Goal: Information Seeking & Learning: Learn about a topic

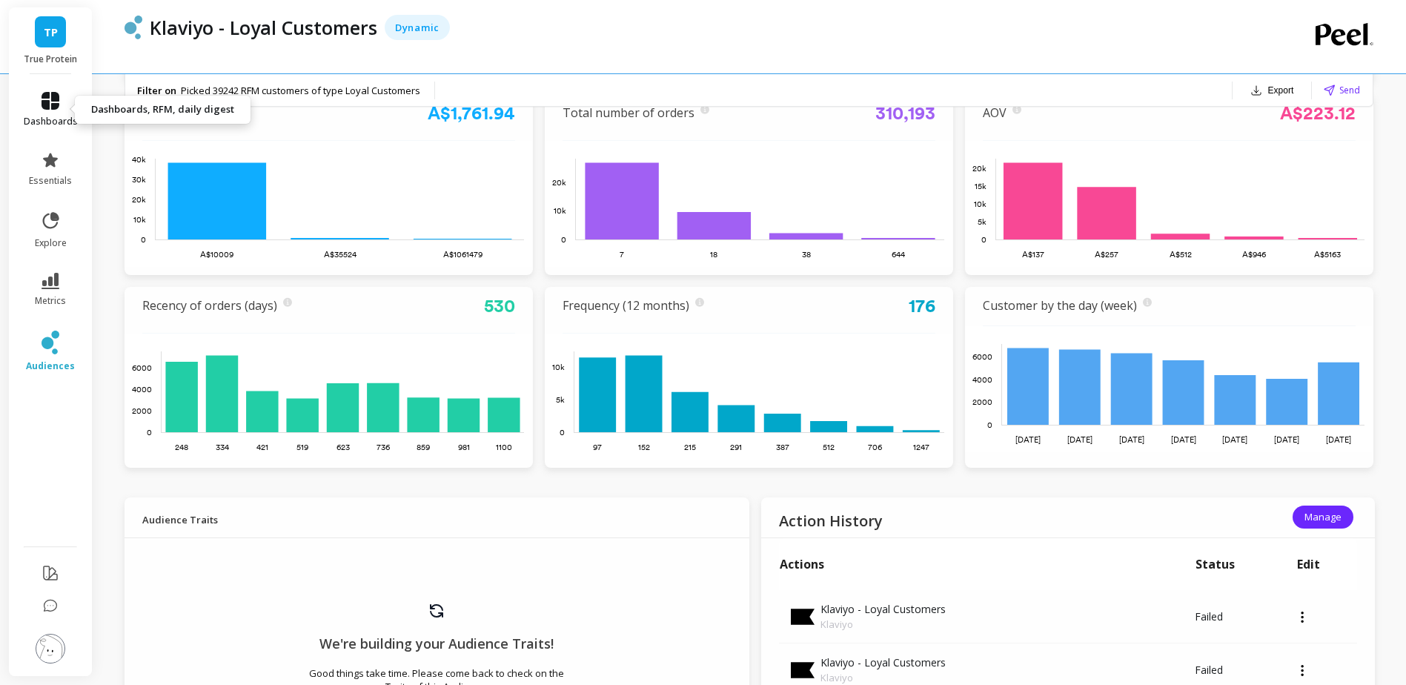
click at [50, 102] on icon at bounding box center [51, 101] width 18 height 18
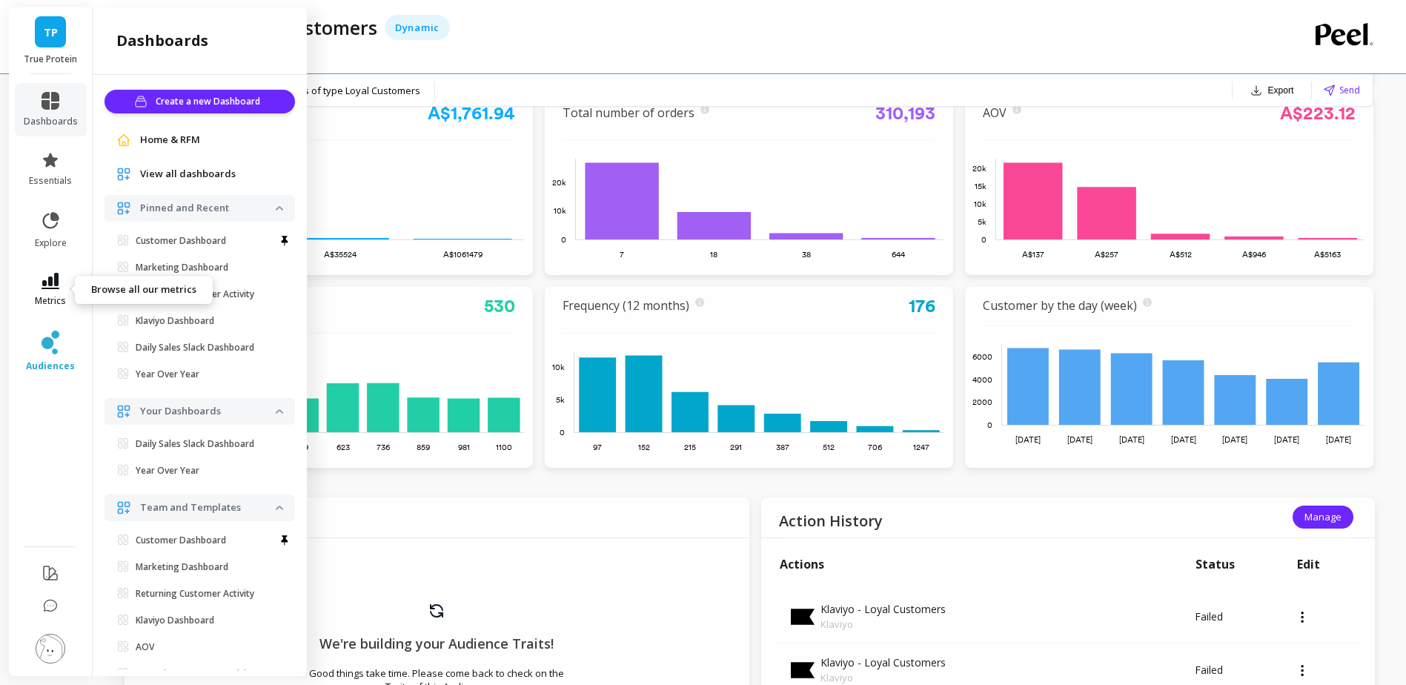
click at [48, 288] on icon at bounding box center [51, 281] width 18 height 16
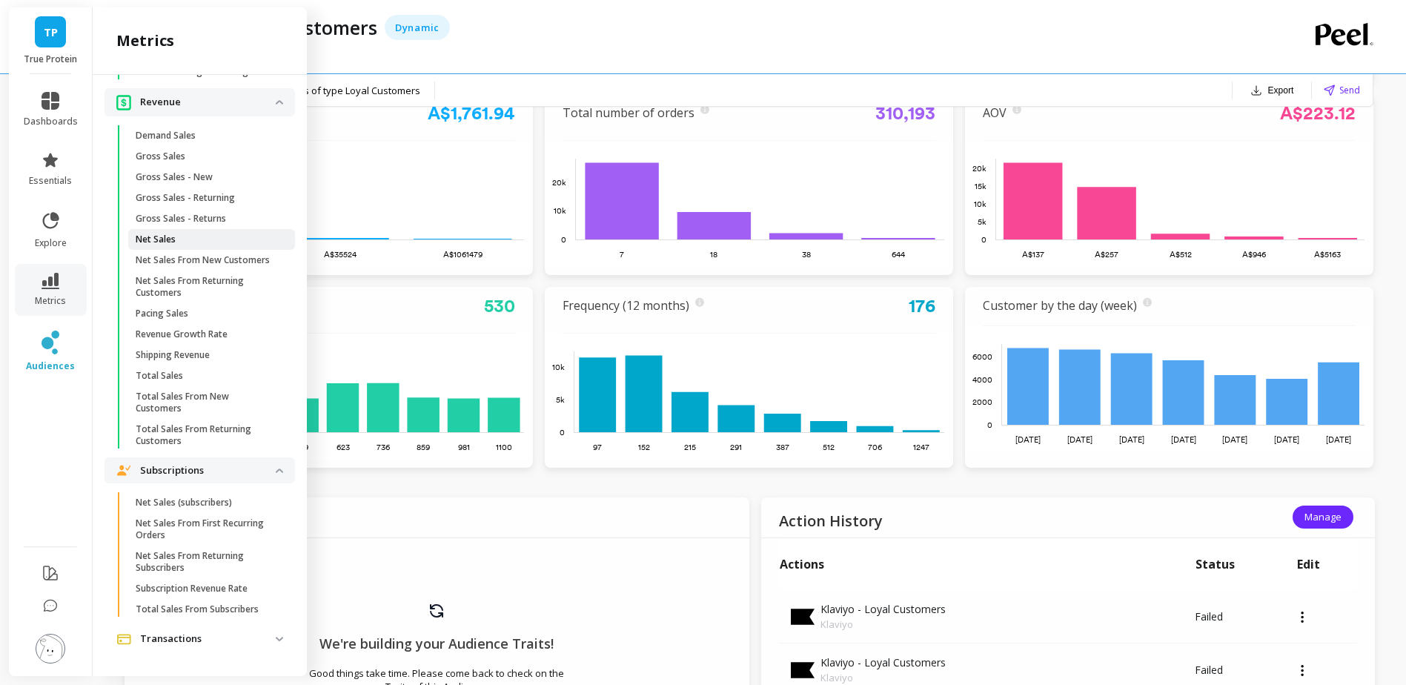
scroll to position [3422, 0]
click at [234, 250] on link "Net Sales" at bounding box center [211, 239] width 167 height 21
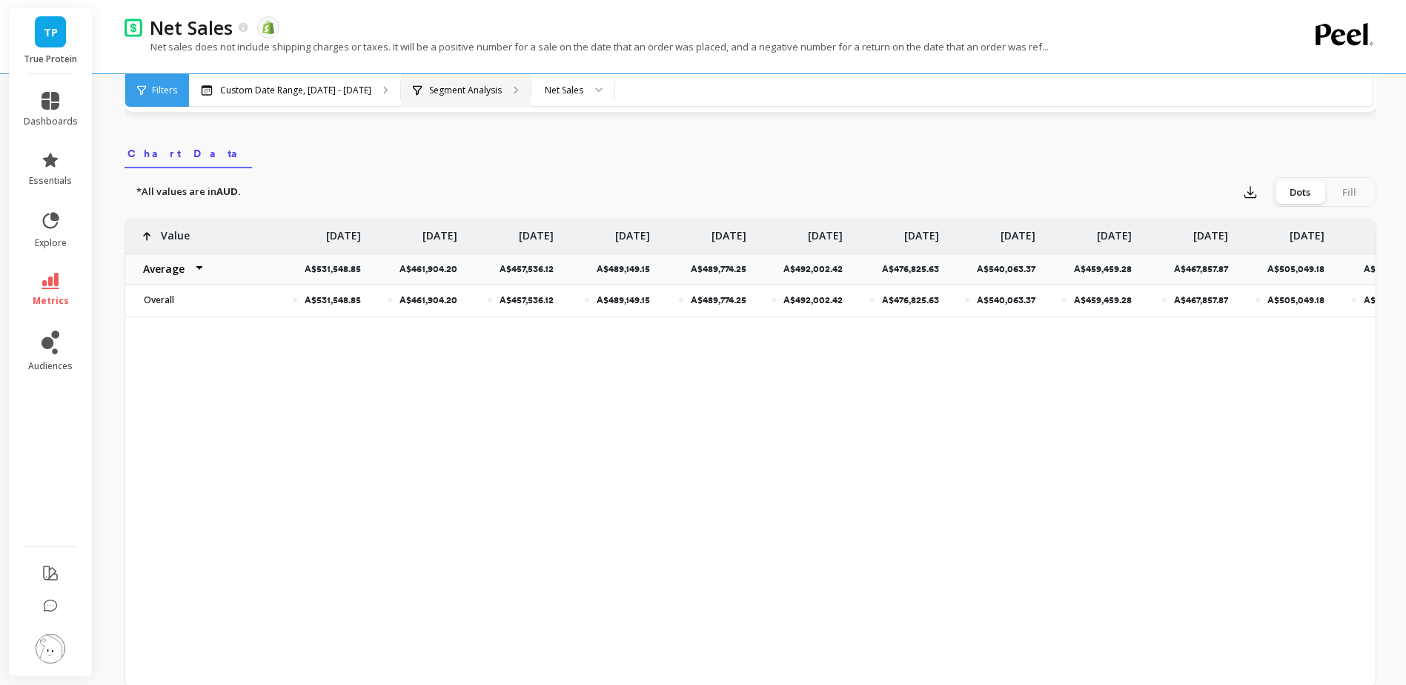
click at [487, 94] on p "Segment Analysis" at bounding box center [465, 91] width 73 height 12
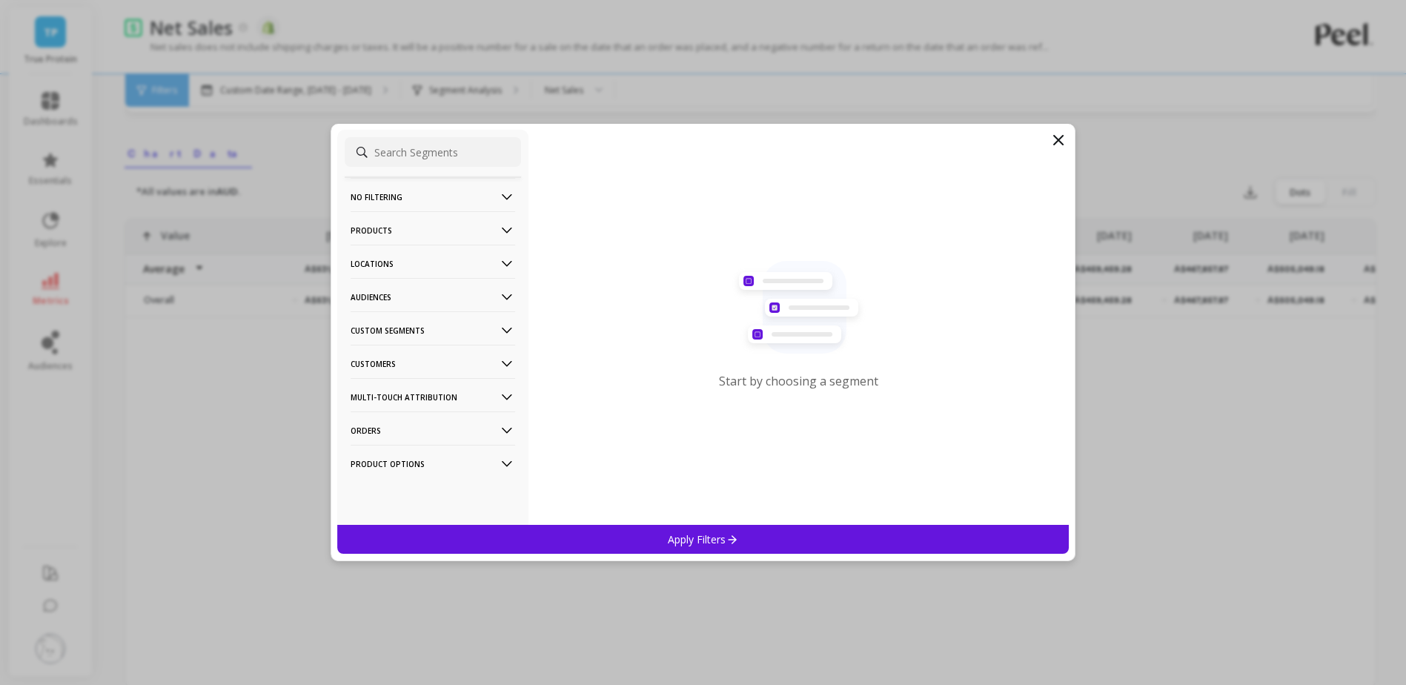
click at [431, 157] on input at bounding box center [433, 152] width 176 height 30
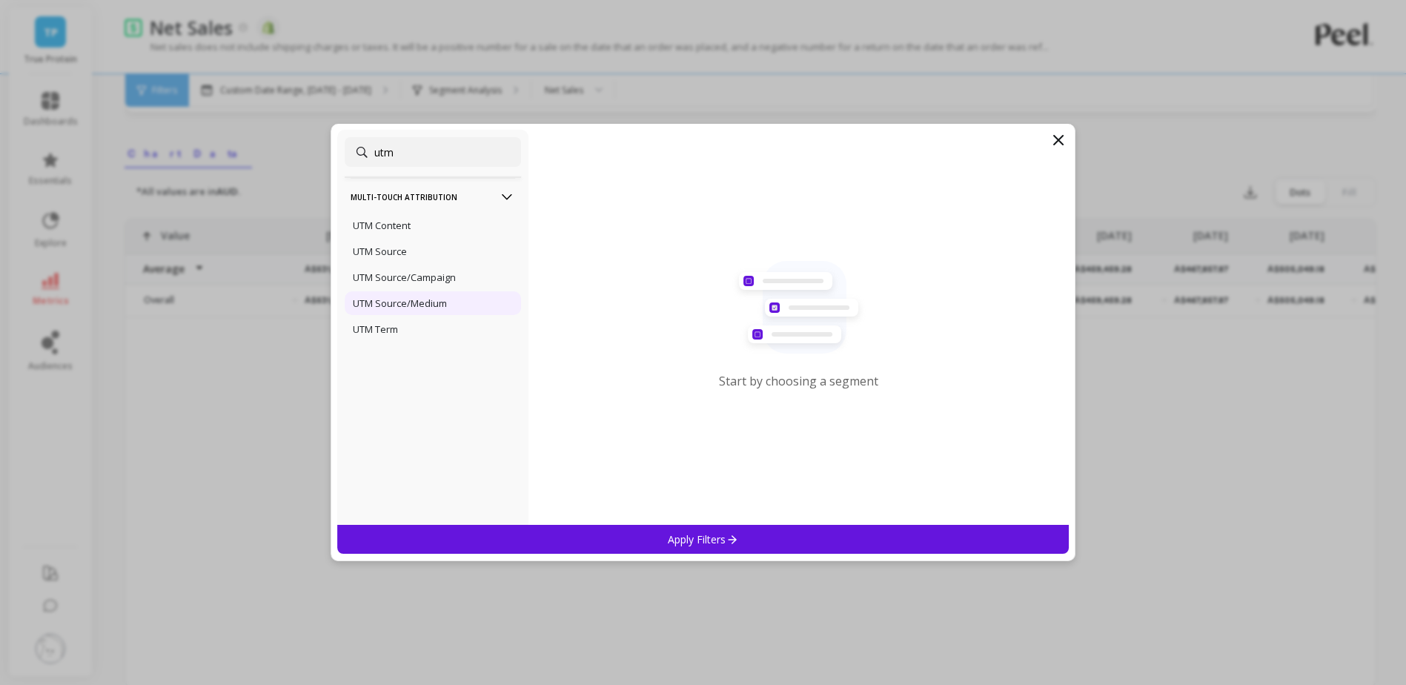
type input "utm"
click at [431, 294] on div "UTM Source/Medium" at bounding box center [433, 303] width 176 height 24
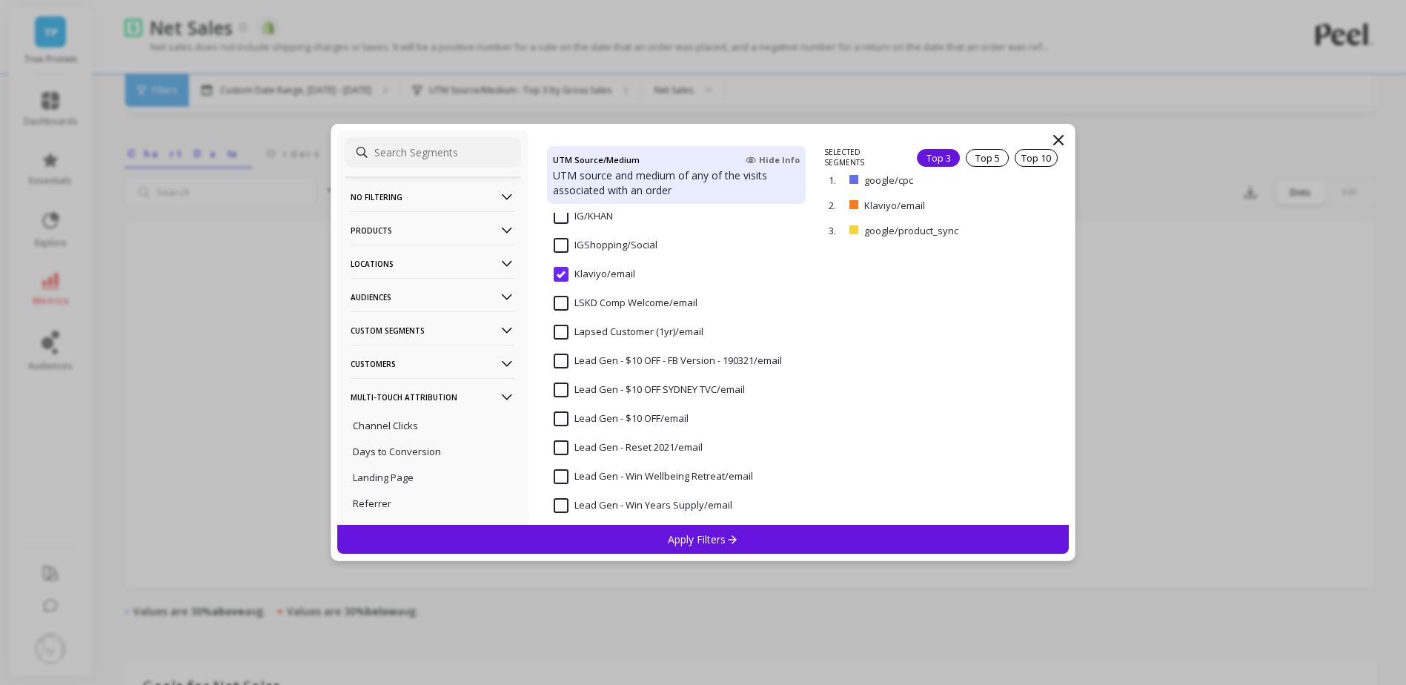
scroll to position [1441, 0]
click at [1023, 211] on p "remove" at bounding box center [1026, 205] width 38 height 11
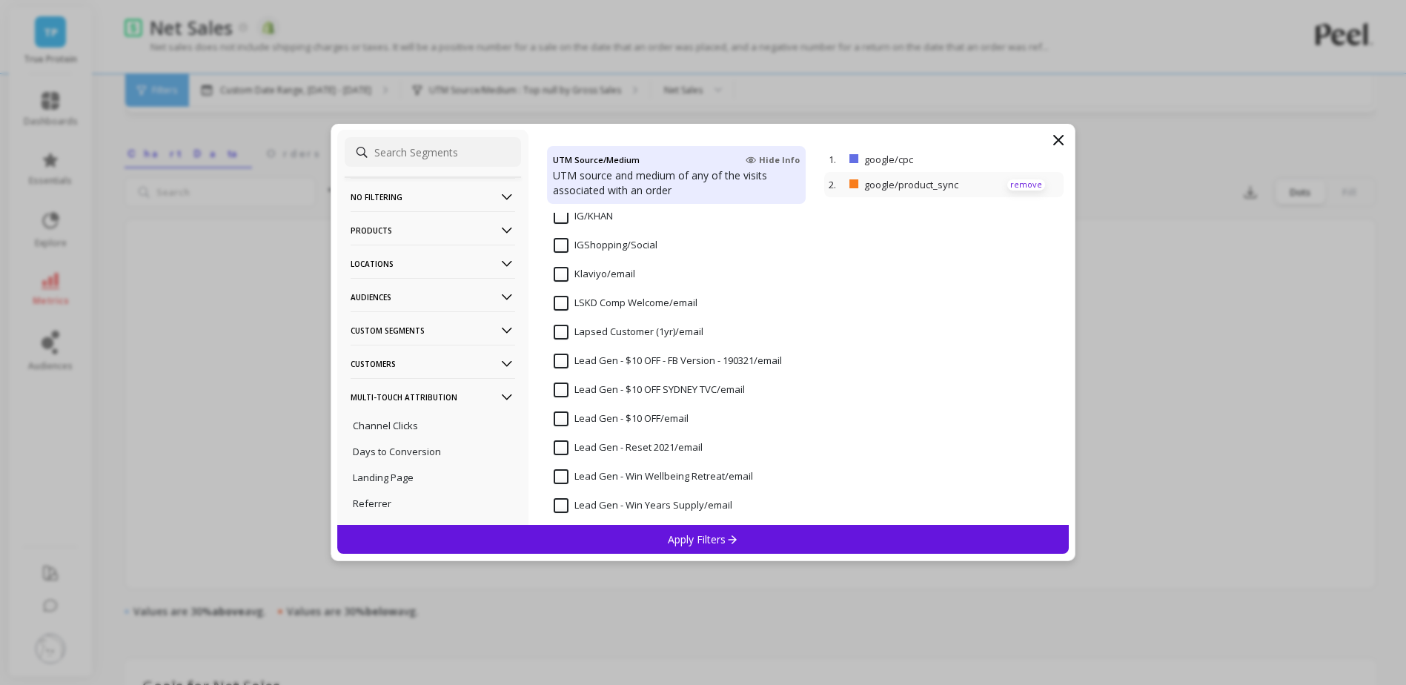
click at [1018, 180] on p "remove" at bounding box center [1026, 184] width 38 height 11
click at [1010, 153] on div "1. google/cpc remove" at bounding box center [943, 159] width 239 height 25
click at [1010, 161] on p "remove" at bounding box center [1026, 159] width 38 height 11
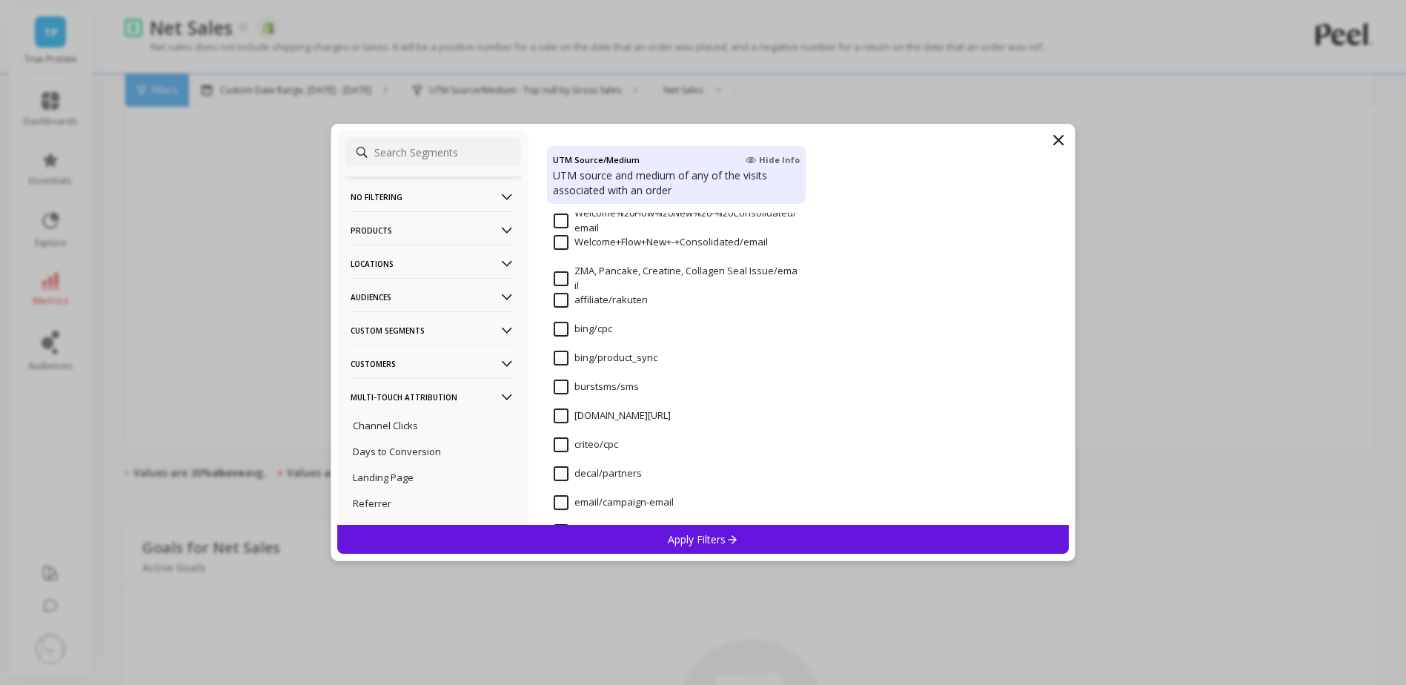
scroll to position [3120, 0]
click at [557, 328] on input "bing/cpc" at bounding box center [583, 329] width 59 height 15
click at [560, 353] on input "bing/product_sync" at bounding box center [606, 358] width 104 height 15
click at [654, 537] on div "Apply Filters" at bounding box center [703, 539] width 732 height 29
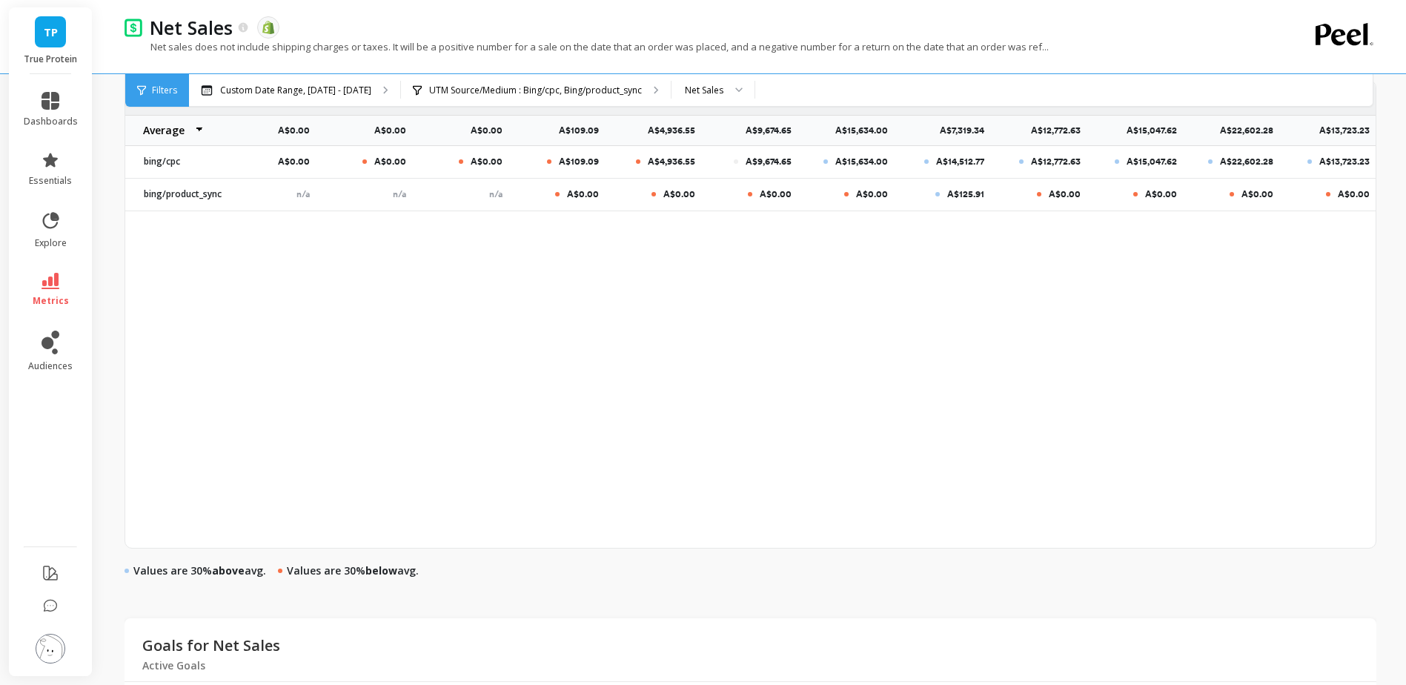
scroll to position [0, 536]
